Goal: Task Accomplishment & Management: Manage account settings

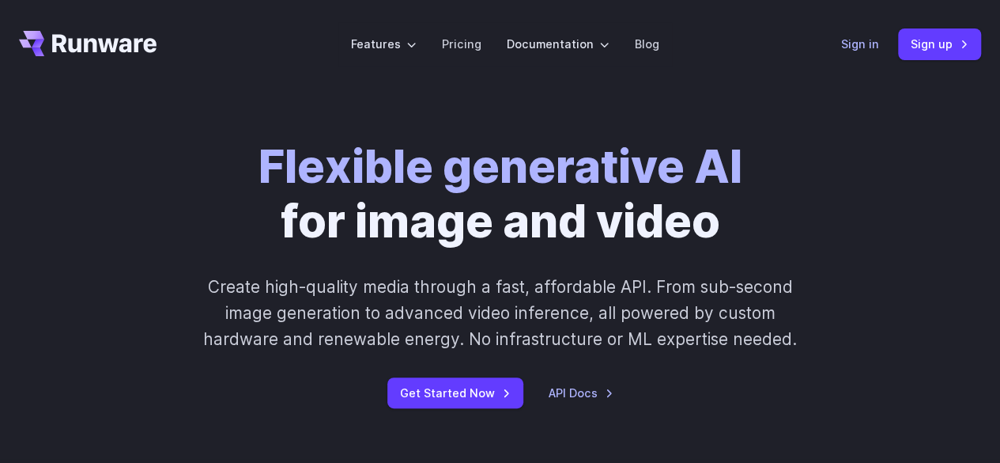
click at [871, 43] on link "Sign in" at bounding box center [860, 44] width 38 height 18
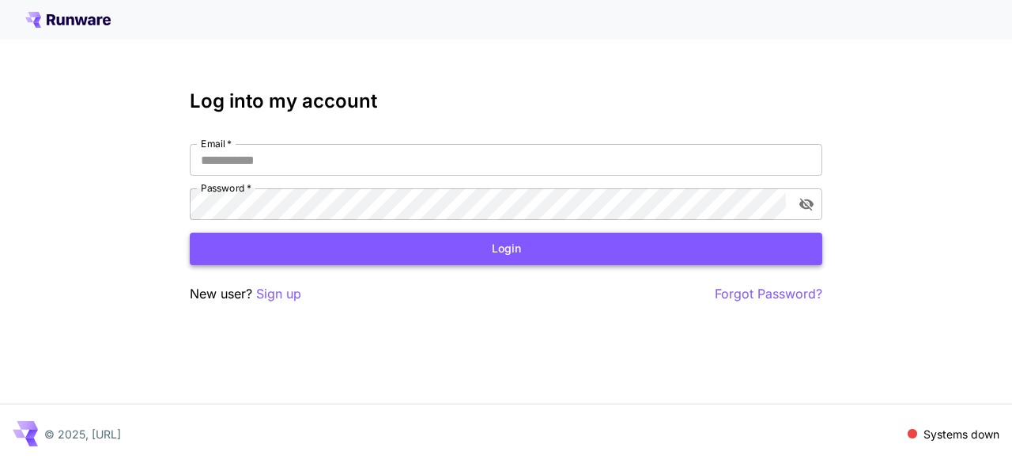
type input "**********"
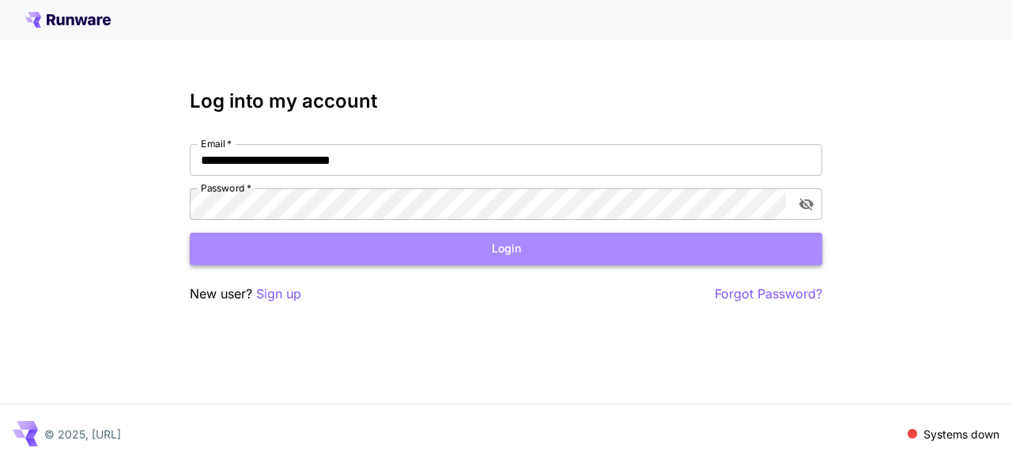
click at [506, 232] on button "Login" at bounding box center [506, 248] width 632 height 32
